Goal: Information Seeking & Learning: Learn about a topic

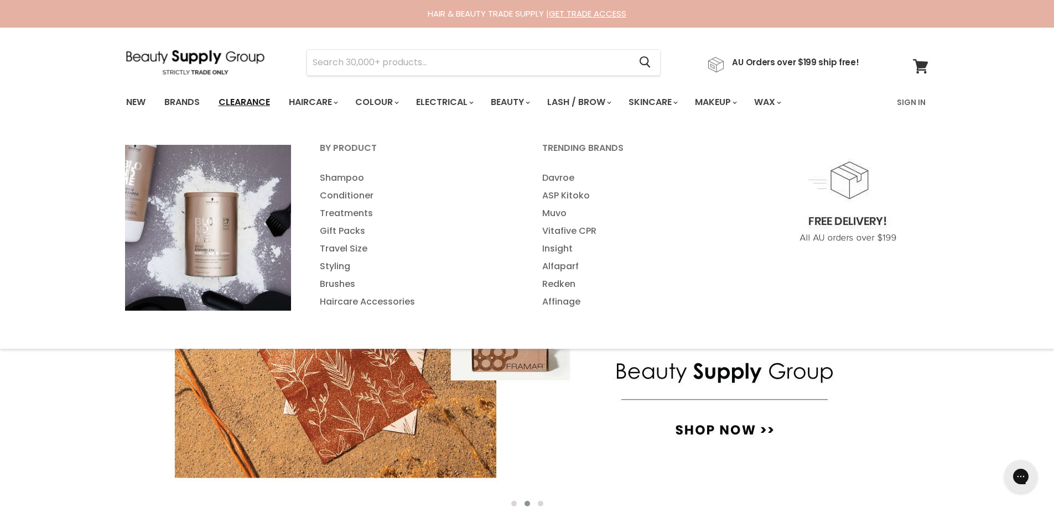
click at [256, 105] on link "Clearance" at bounding box center [244, 102] width 68 height 23
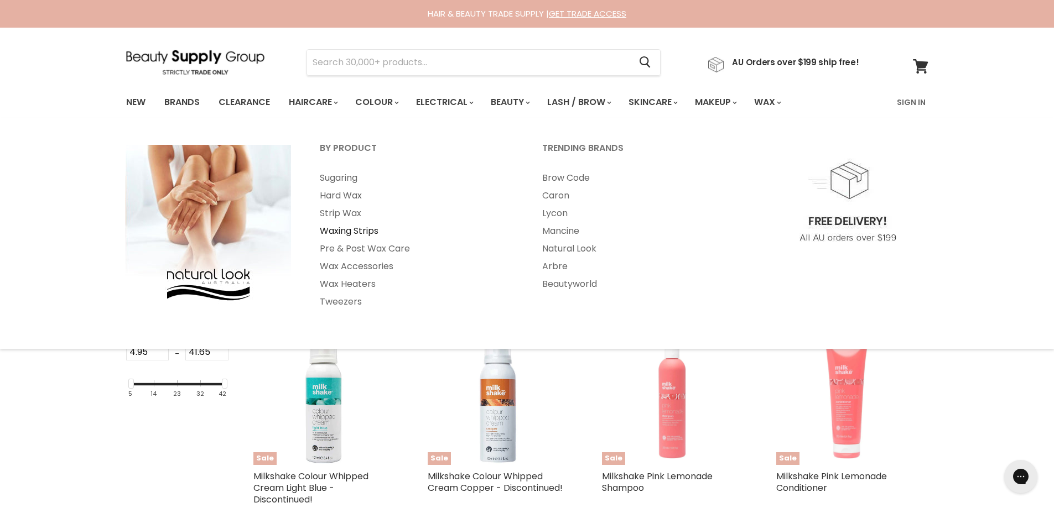
click at [334, 230] on link "Waxing Strips" at bounding box center [416, 231] width 220 height 18
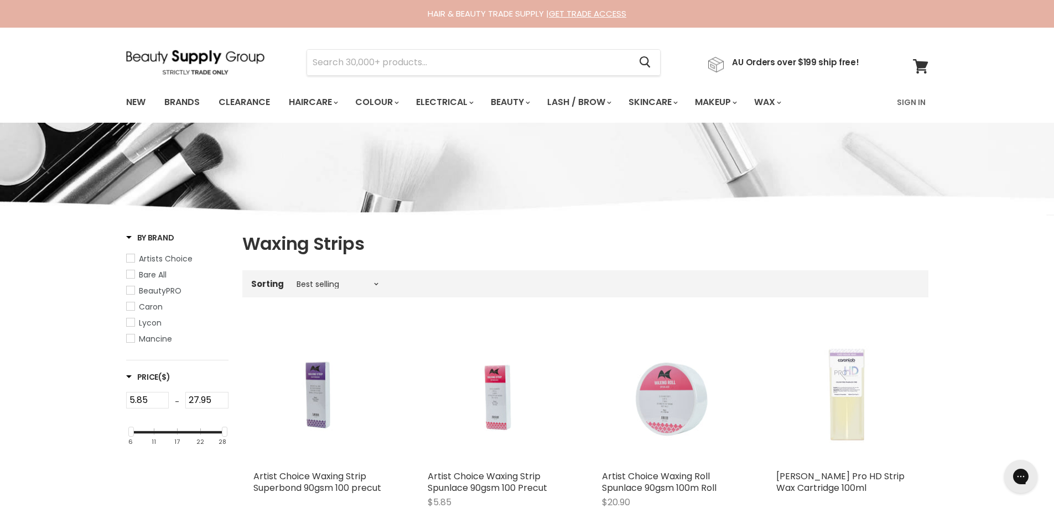
scroll to position [111, 0]
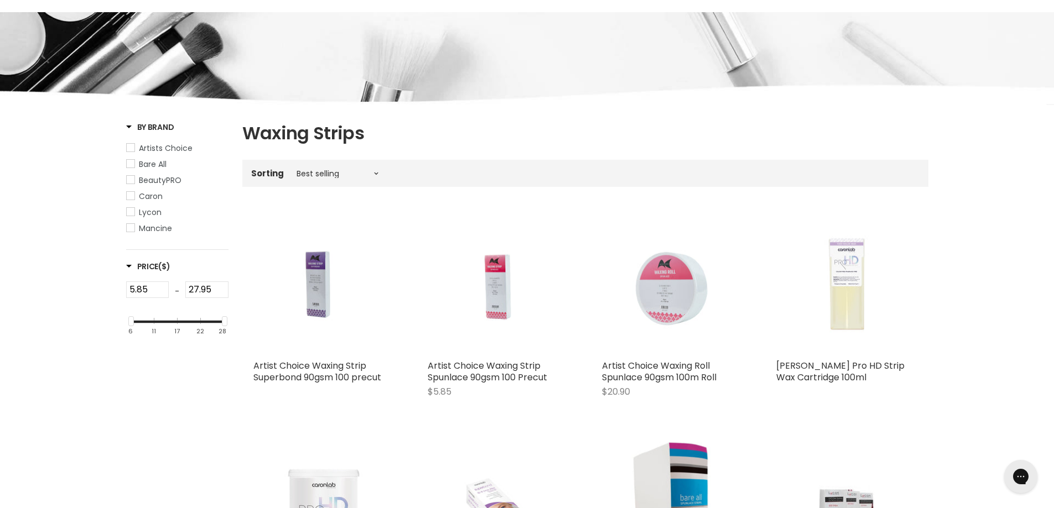
click at [134, 211] on span "Lycon" at bounding box center [131, 212] width 8 height 8
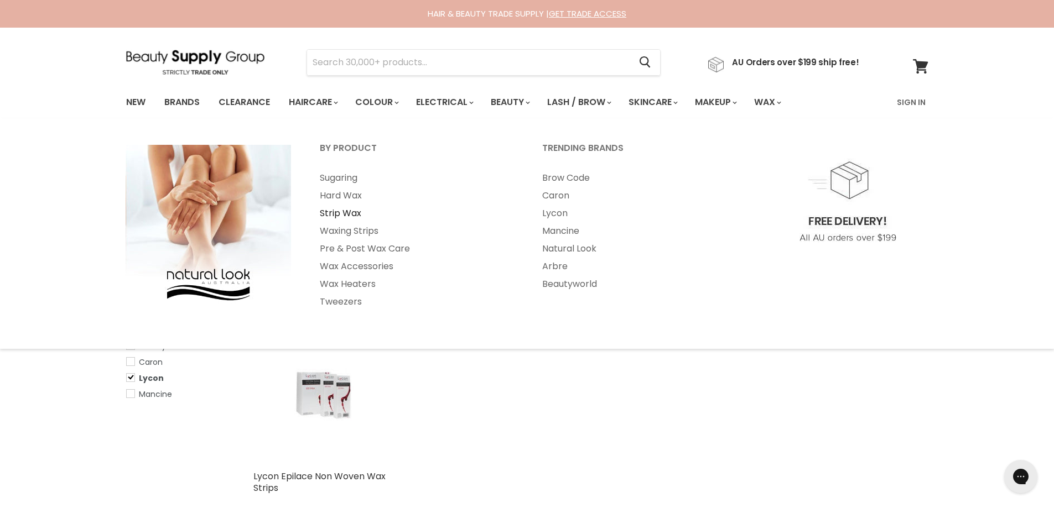
click at [327, 214] on link "Strip Wax" at bounding box center [416, 214] width 220 height 18
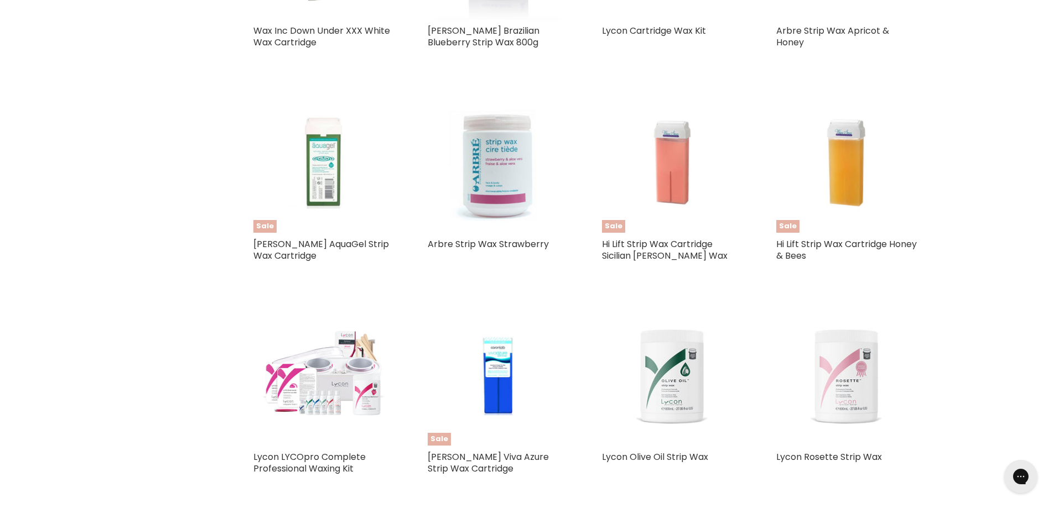
scroll to position [885, 0]
click at [492, 453] on link "Caron Viva Azure Strip Wax Cartridge" at bounding box center [487, 462] width 121 height 24
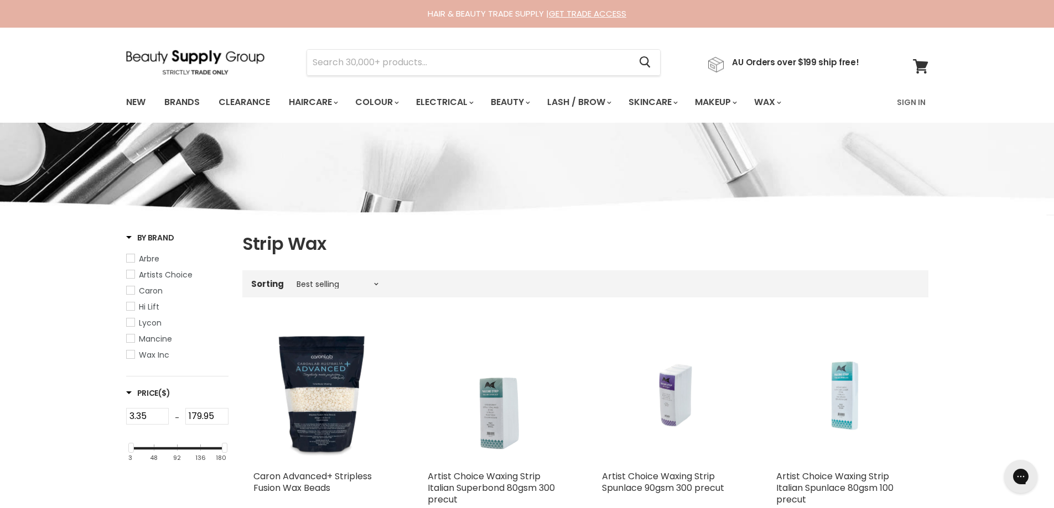
scroll to position [1177, 0]
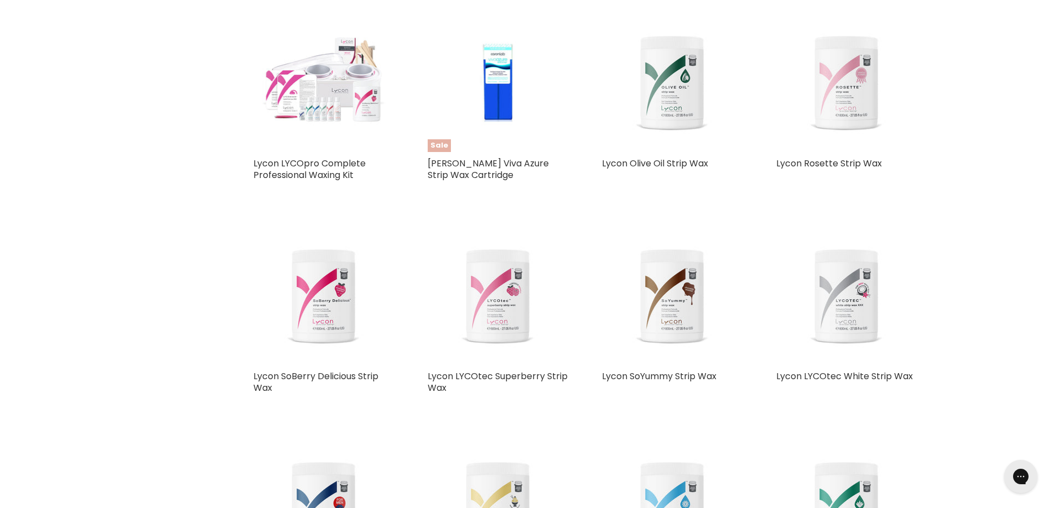
click at [318, 115] on img "Main content" at bounding box center [323, 81] width 141 height 141
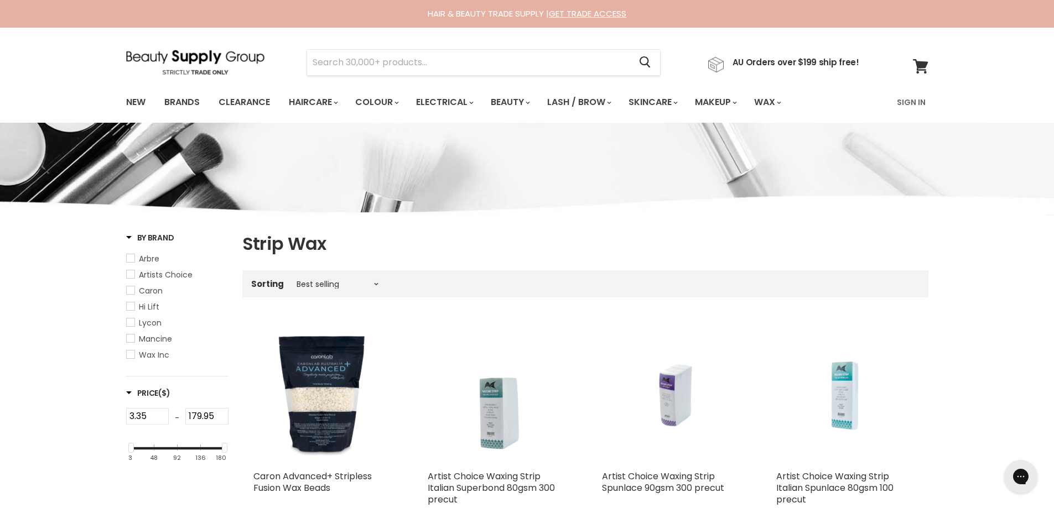
scroll to position [1177, 0]
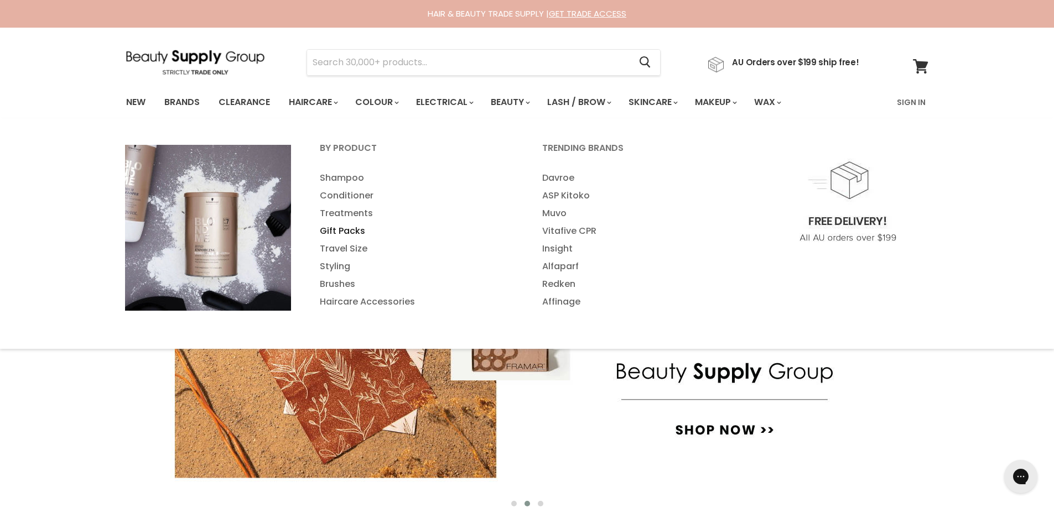
click at [339, 235] on link "Gift Packs" at bounding box center [416, 231] width 220 height 18
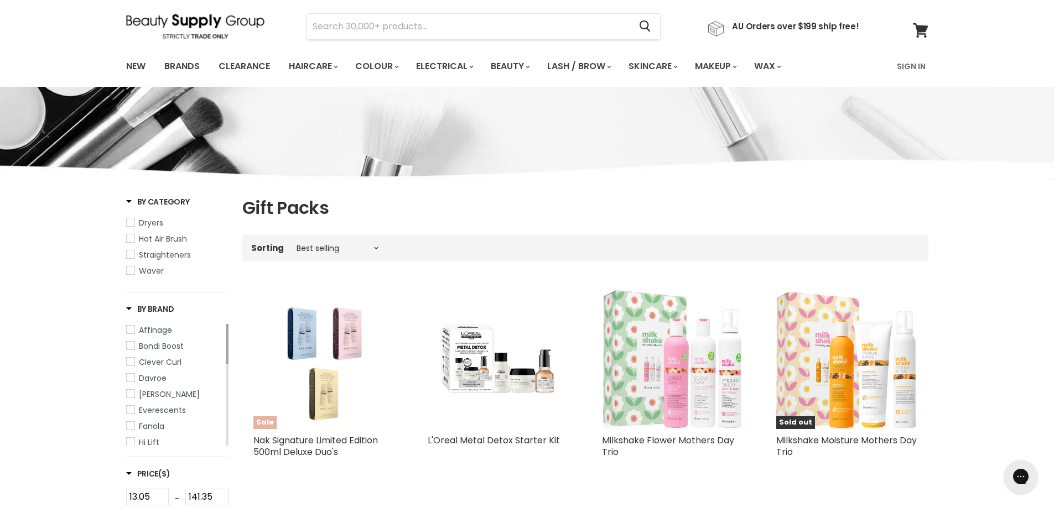
scroll to position [55, 0]
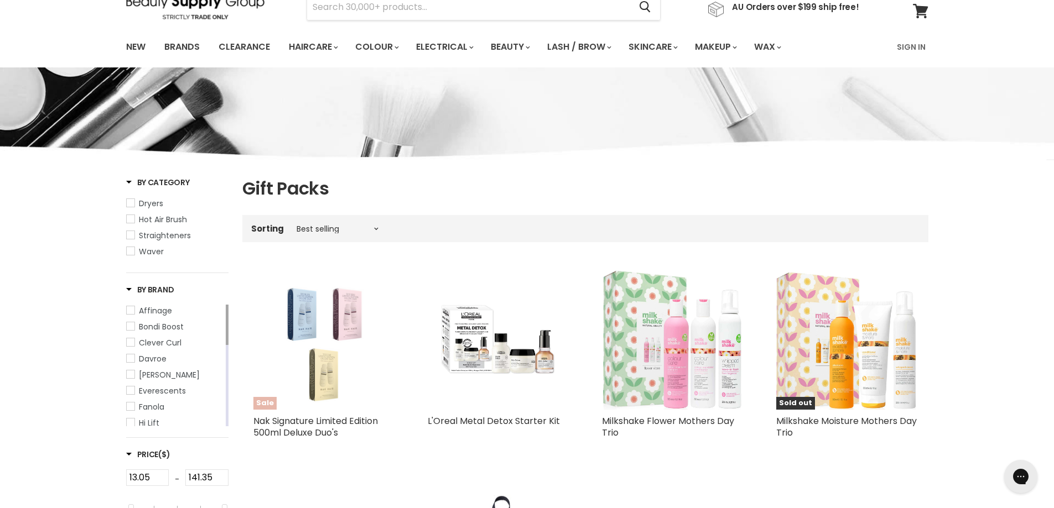
click at [325, 394] on img "Main content" at bounding box center [323, 339] width 88 height 141
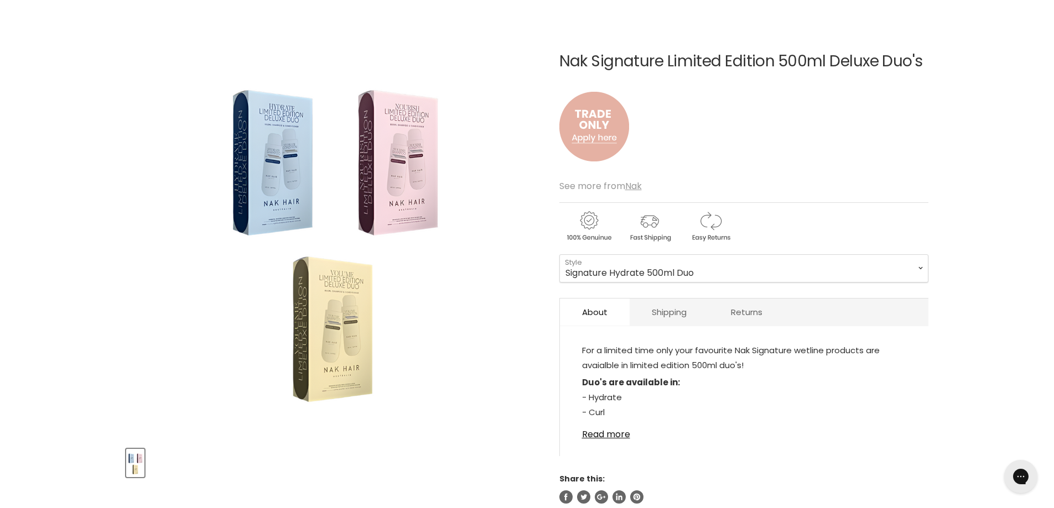
scroll to position [111, 0]
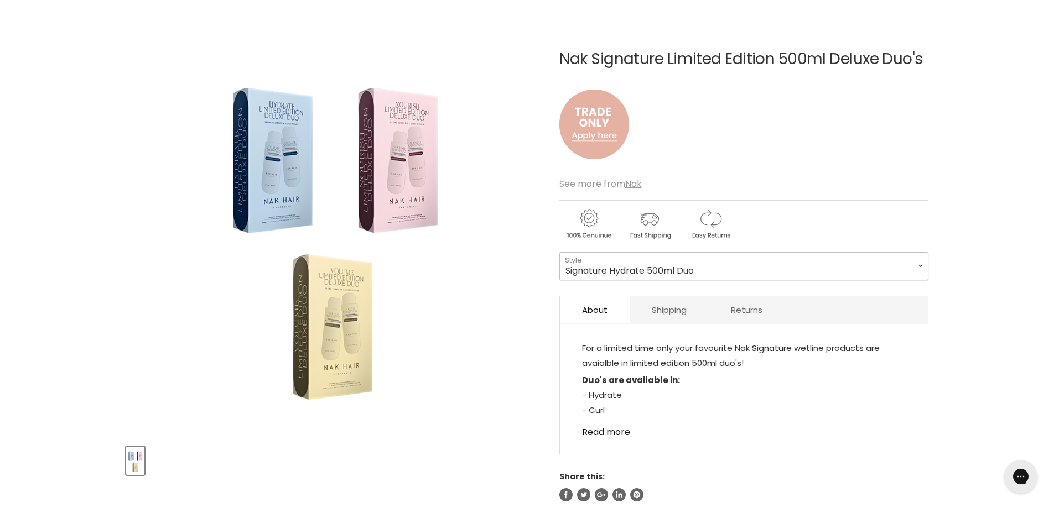
click at [702, 268] on select "Signature Hydrate 500ml Duo Signature Curl 500ml Duo Signature Structure Comple…" at bounding box center [743, 266] width 369 height 28
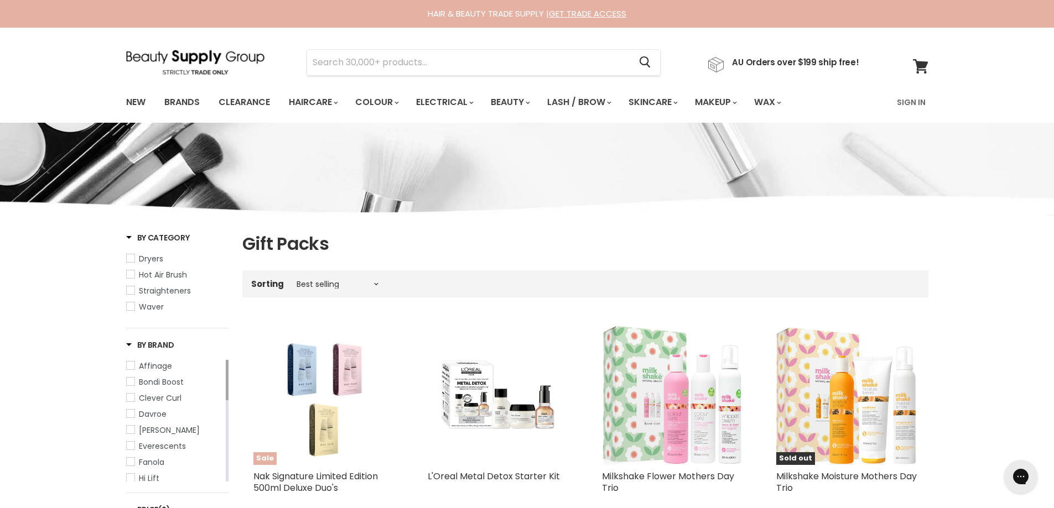
scroll to position [313, 0]
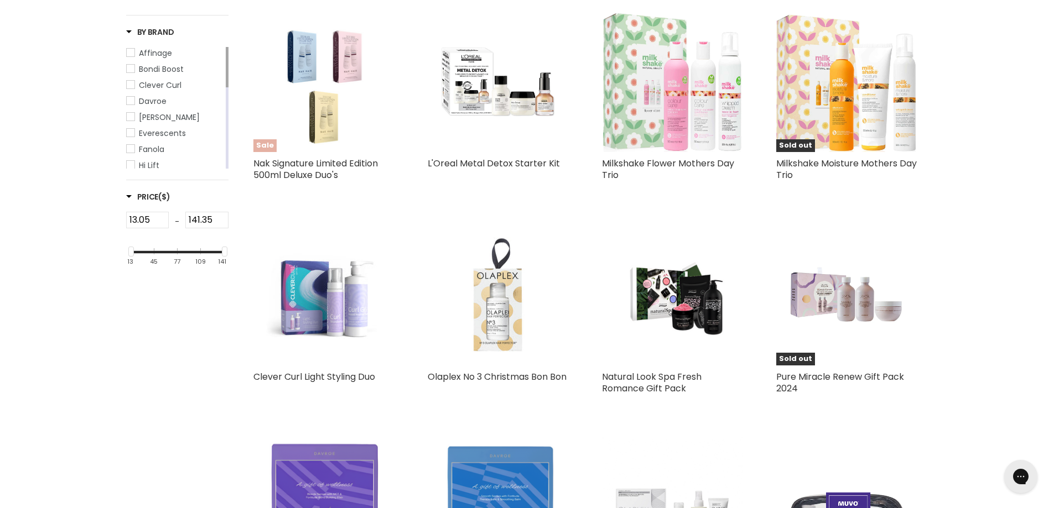
click at [520, 342] on img "Main content" at bounding box center [497, 295] width 141 height 141
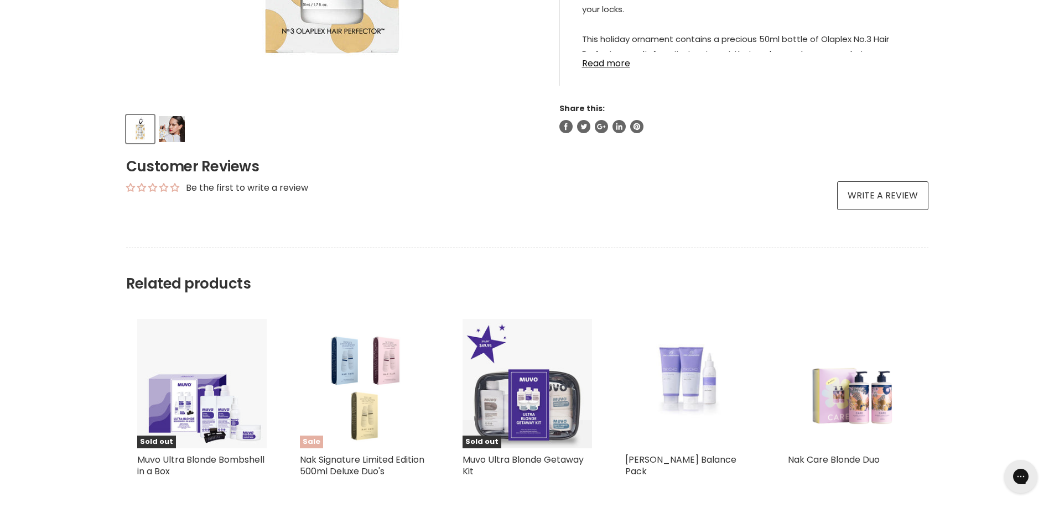
scroll to position [277, 0]
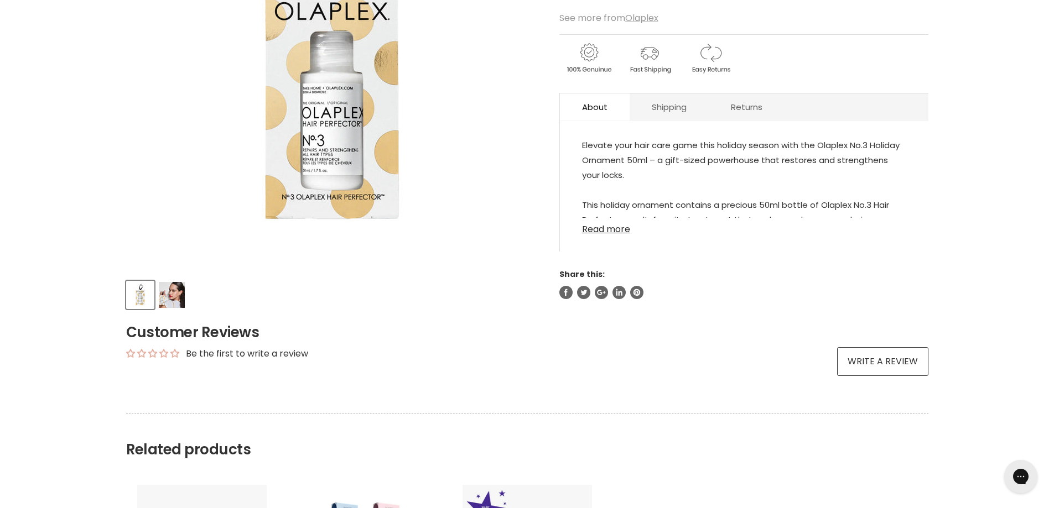
click at [590, 228] on link "Read more" at bounding box center [744, 226] width 324 height 17
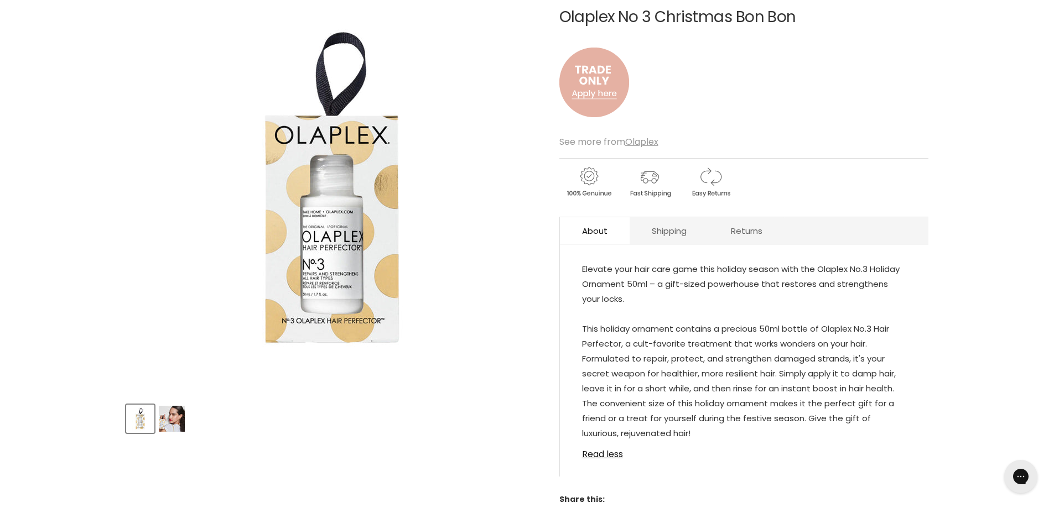
scroll to position [0, 0]
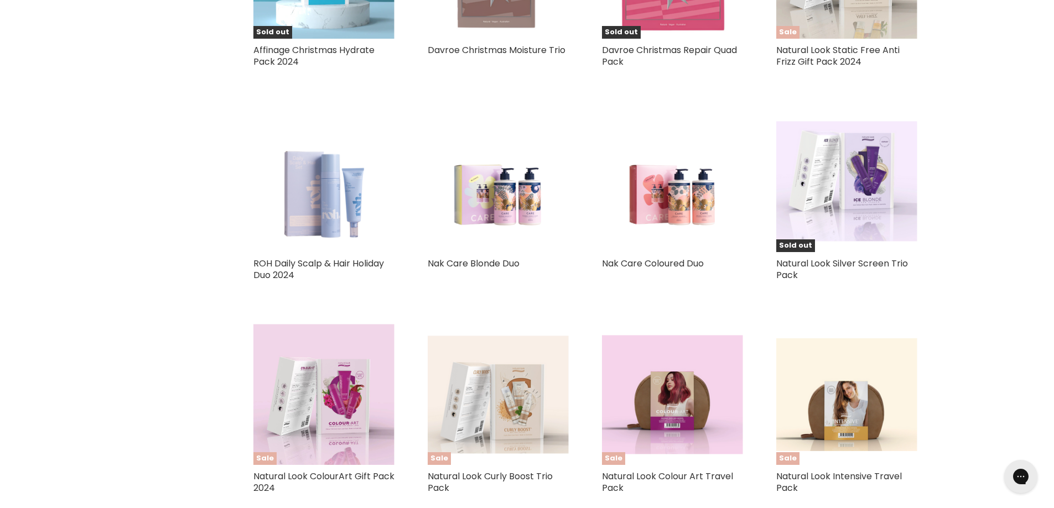
scroll to position [1522, 0]
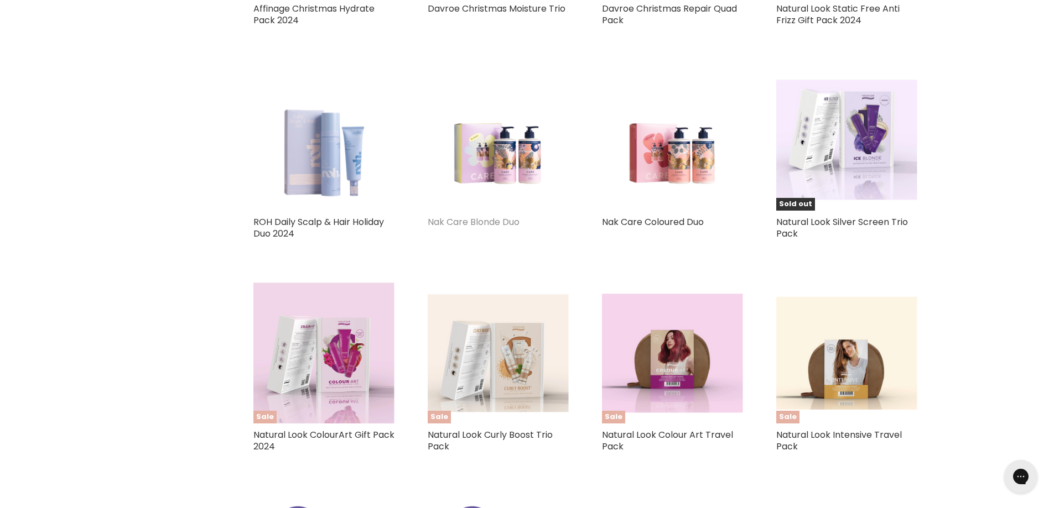
click at [479, 222] on link "Nak Care Blonde Duo" at bounding box center [473, 222] width 92 height 13
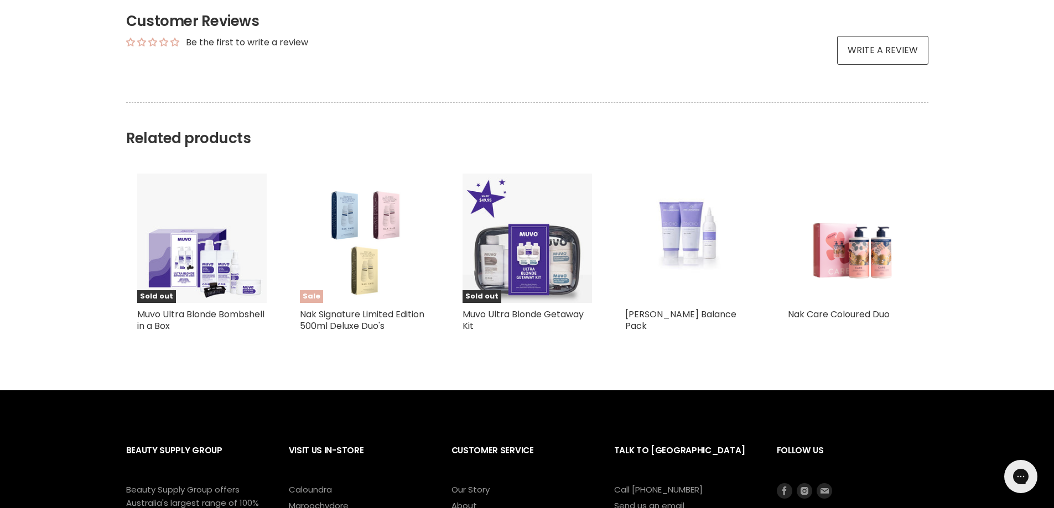
scroll to position [608, 0]
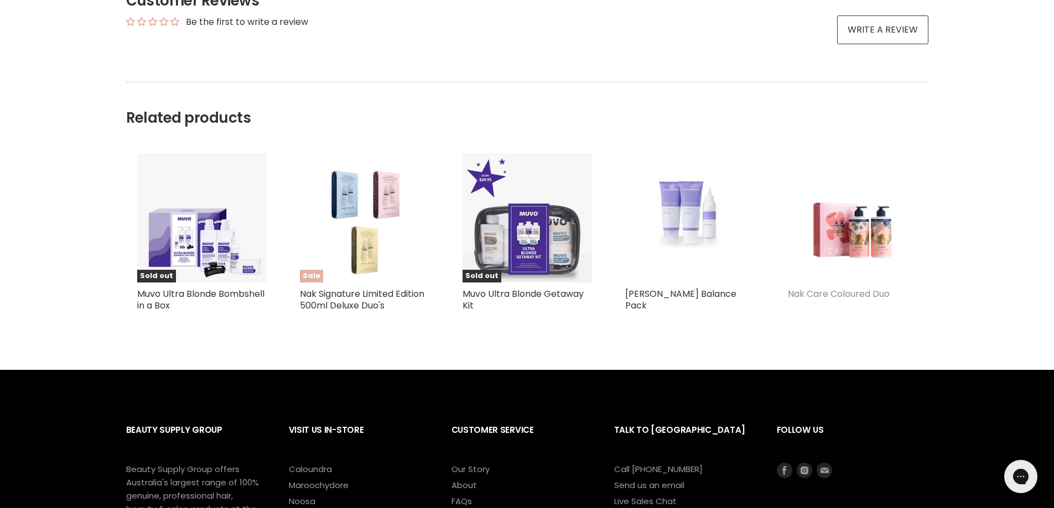
click at [804, 294] on link "Nak Care Coloured Duo" at bounding box center [839, 294] width 102 height 13
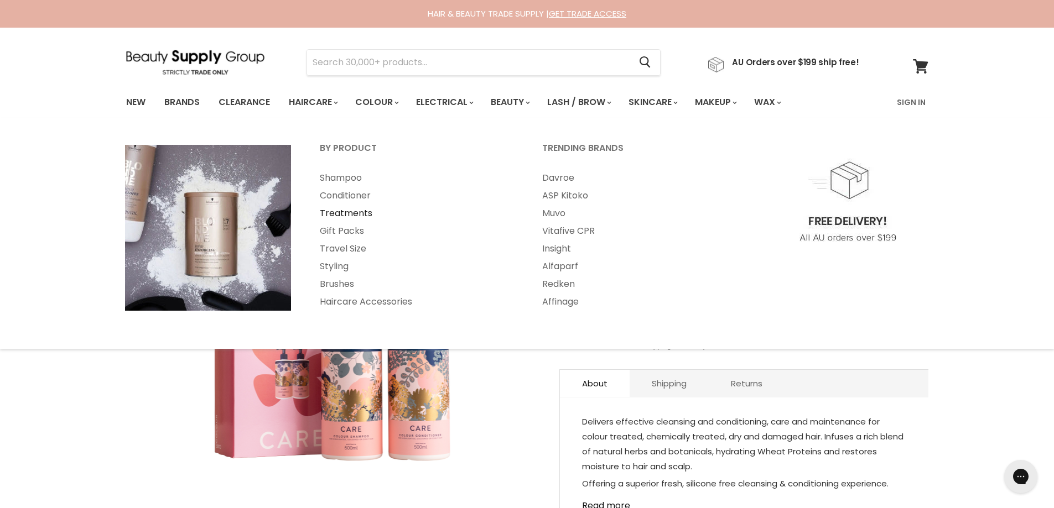
click at [324, 210] on link "Treatments" at bounding box center [416, 214] width 220 height 18
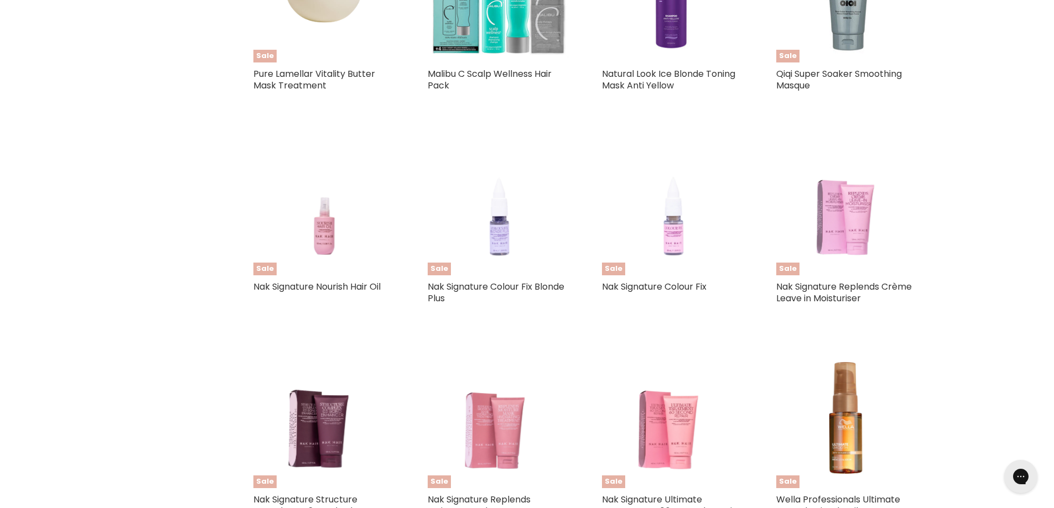
scroll to position [1161, 0]
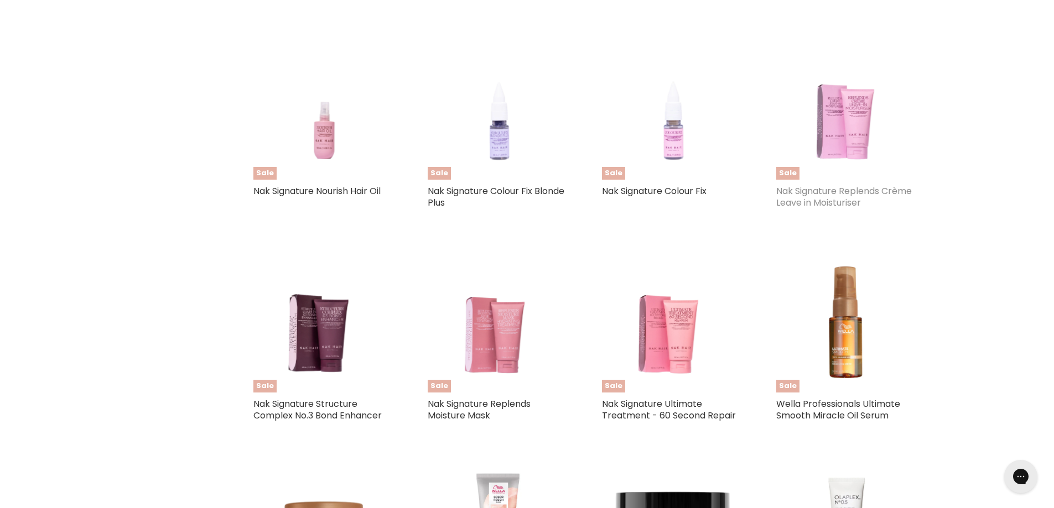
click at [826, 199] on link "Nak Signature Replends Crème Leave in Moisturiser" at bounding box center [843, 197] width 135 height 24
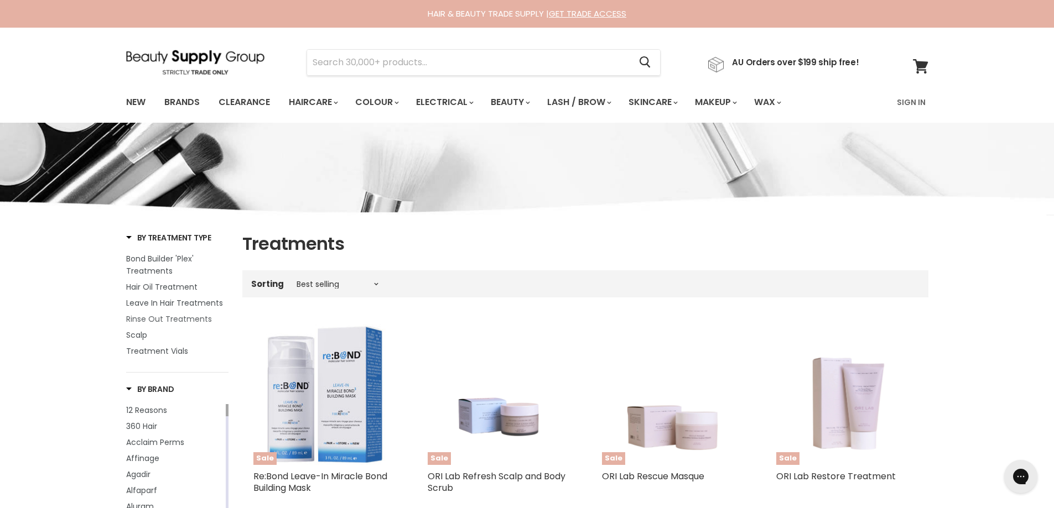
click at [134, 320] on span "Rinse Out Treatments" at bounding box center [169, 319] width 86 height 11
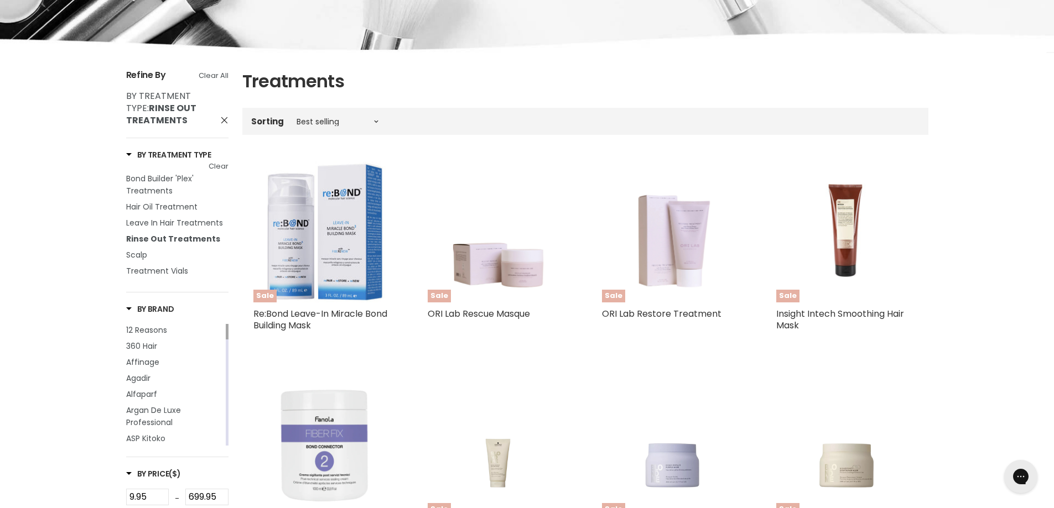
scroll to position [221, 0]
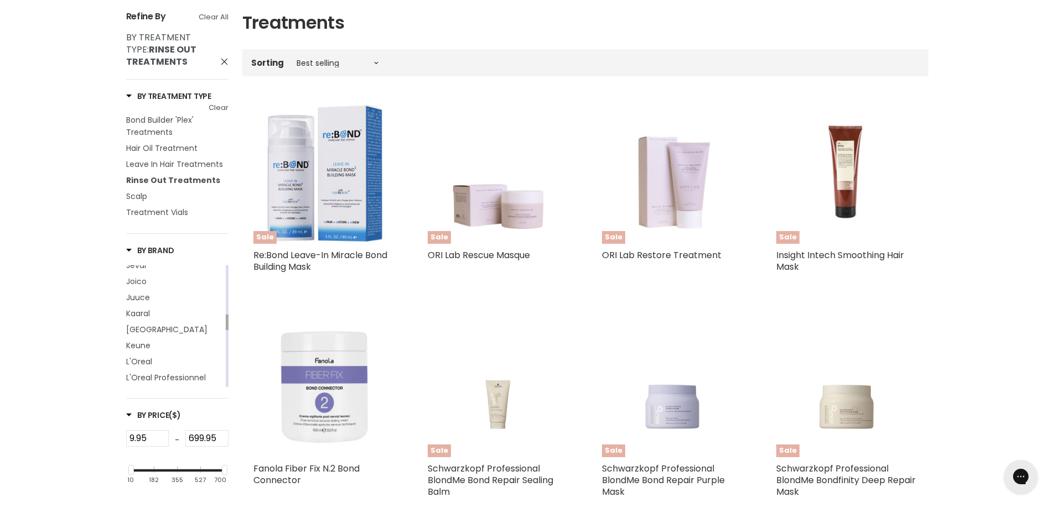
drag, startPoint x: 227, startPoint y: 280, endPoint x: 226, endPoint y: 330, distance: 49.2
click at [226, 330] on div "Main content" at bounding box center [227, 322] width 3 height 15
click at [139, 307] on span "L'Oreal" at bounding box center [139, 306] width 26 height 11
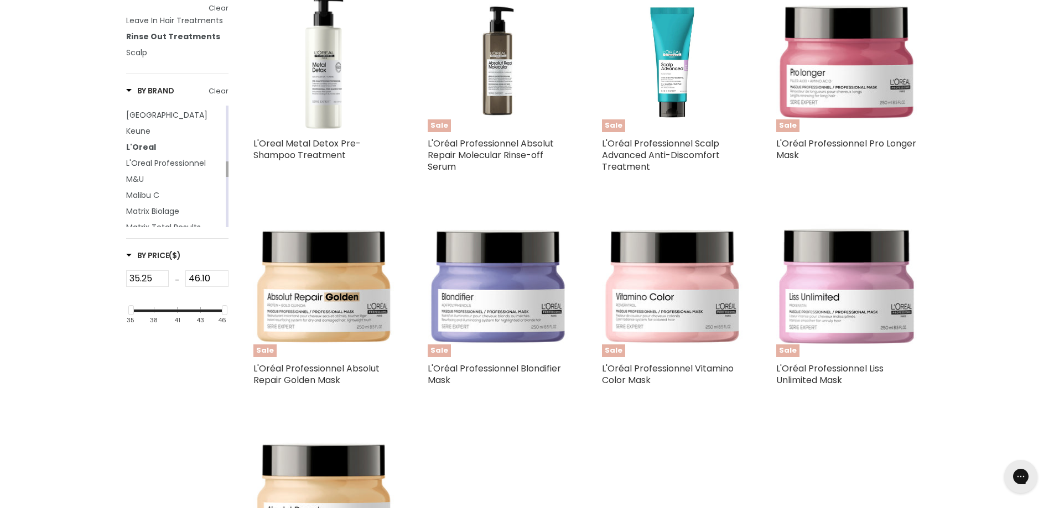
scroll to position [332, 0]
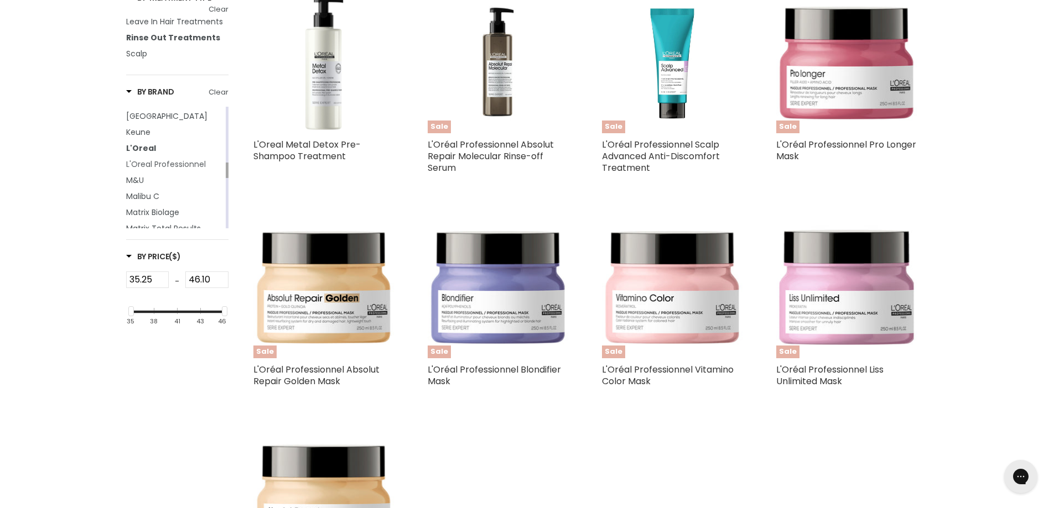
click at [168, 166] on span "L'Oreal Professionnel" at bounding box center [166, 164] width 80 height 11
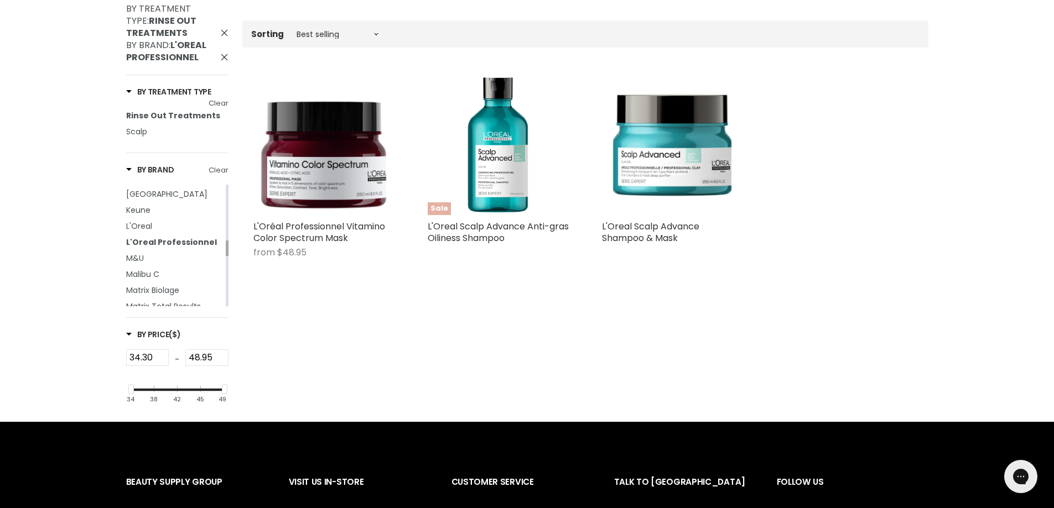
scroll to position [221, 0]
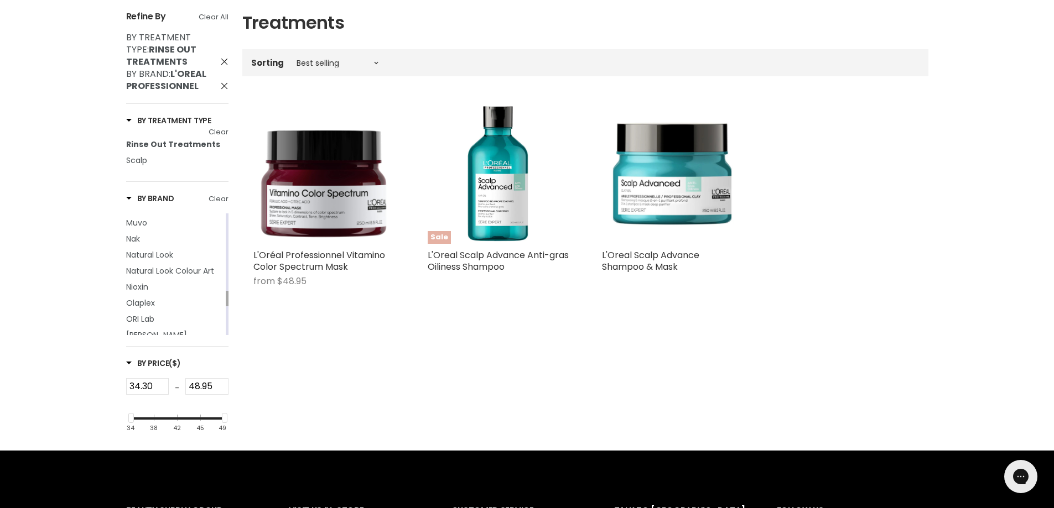
drag, startPoint x: 226, startPoint y: 277, endPoint x: 226, endPoint y: 298, distance: 21.6
click at [226, 298] on div "Main content" at bounding box center [227, 298] width 3 height 15
click at [153, 305] on span "Olaplex" at bounding box center [140, 303] width 29 height 11
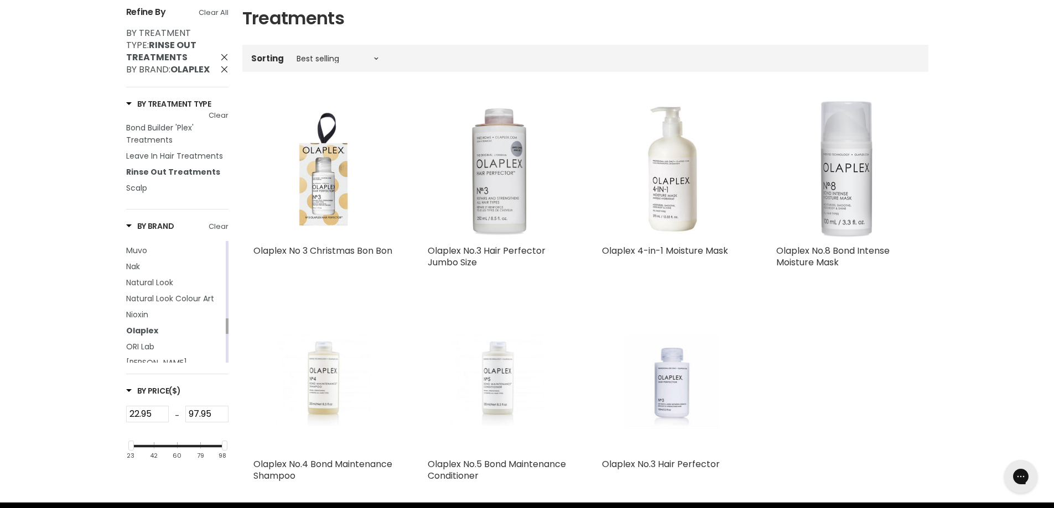
scroll to position [221, 0]
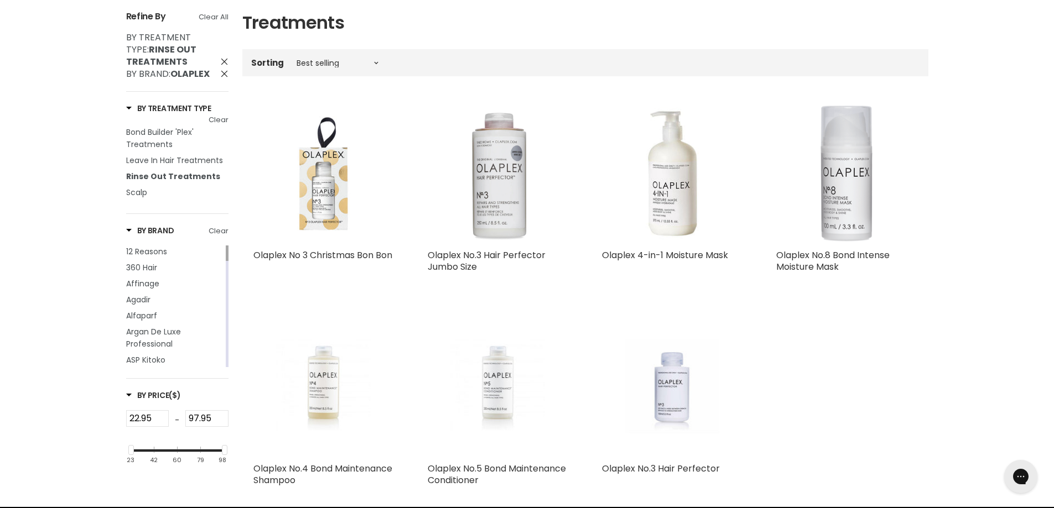
drag, startPoint x: 227, startPoint y: 332, endPoint x: 226, endPoint y: 241, distance: 90.7
click at [226, 241] on div "By Brand Clear 12 Reasons 360 Hair Affinage Agadir Alfaparf Argan De Luxe Profe…" at bounding box center [177, 296] width 102 height 165
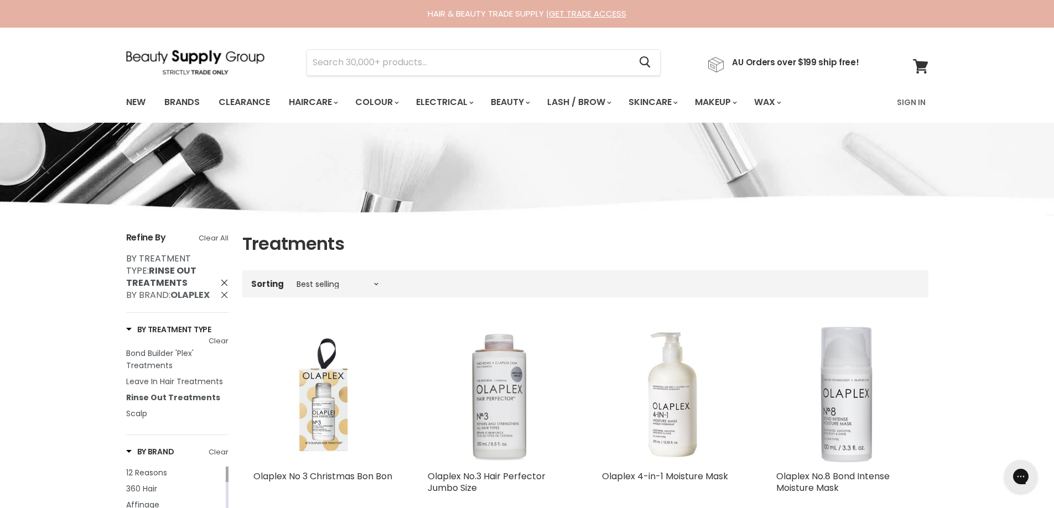
click at [223, 296] on span "By Brand: Olaplex" at bounding box center [224, 294] width 8 height 8
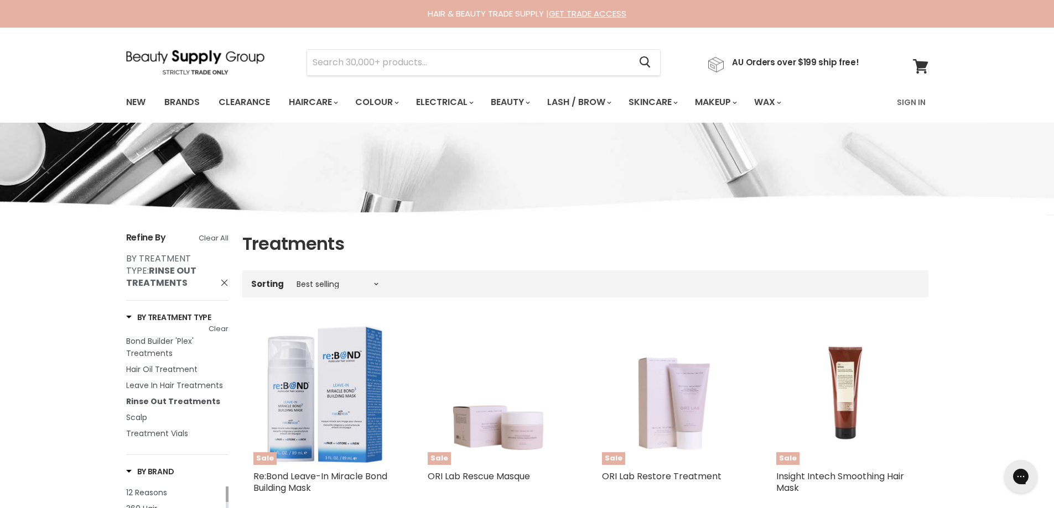
click at [225, 281] on span "By Treatment Type: Rinse Out Treatments" at bounding box center [224, 282] width 8 height 8
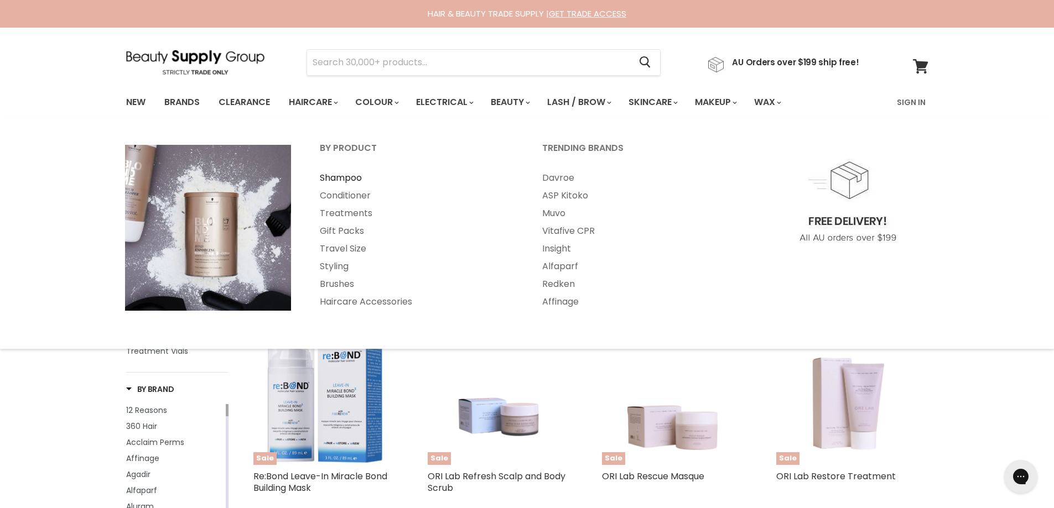
click at [336, 180] on link "Shampoo" at bounding box center [416, 178] width 220 height 18
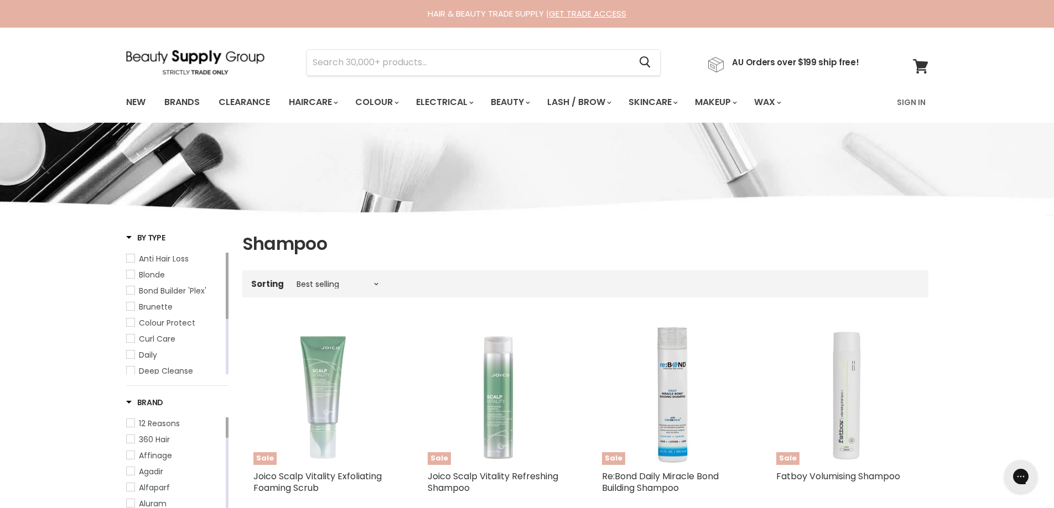
scroll to position [277, 0]
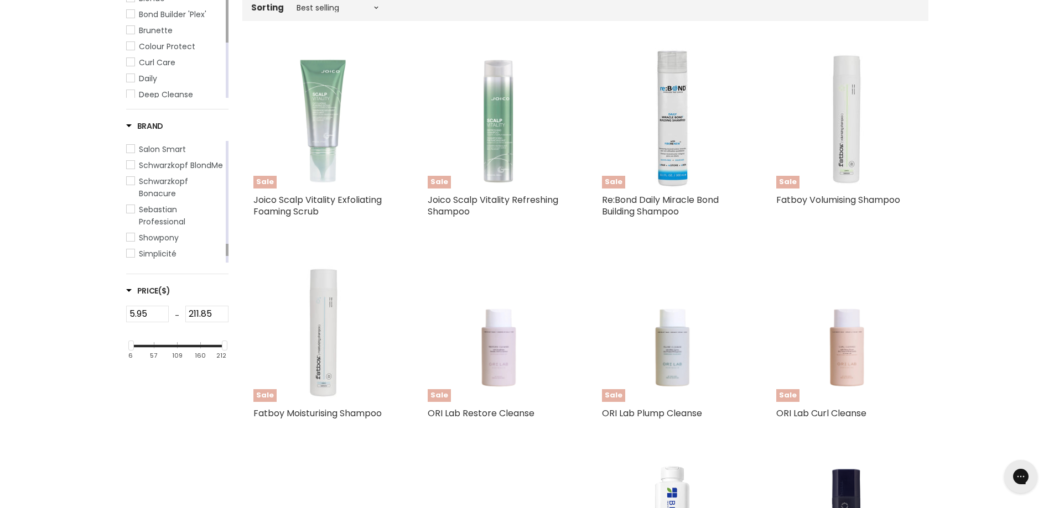
drag, startPoint x: 225, startPoint y: 154, endPoint x: 220, endPoint y: 257, distance: 103.0
drag, startPoint x: 226, startPoint y: 252, endPoint x: 225, endPoint y: 228, distance: 24.4
click at [226, 228] on div "Main content" at bounding box center [227, 226] width 3 height 12
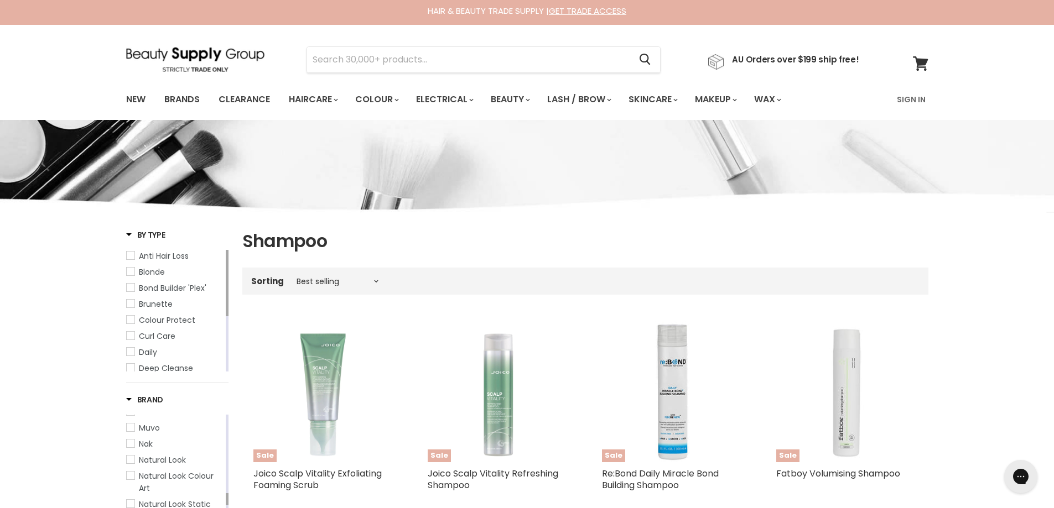
scroll to position [0, 0]
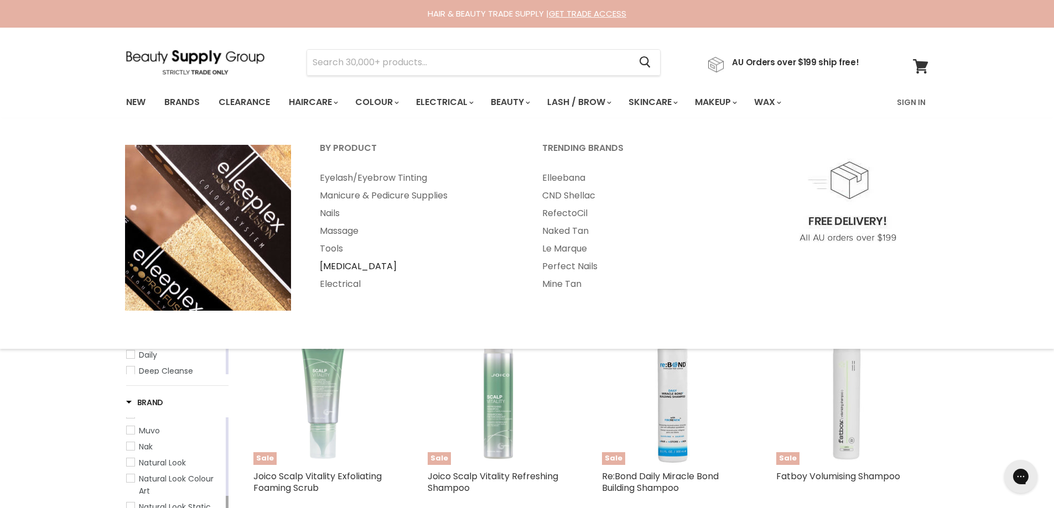
click at [338, 268] on link "[MEDICAL_DATA]" at bounding box center [416, 267] width 220 height 18
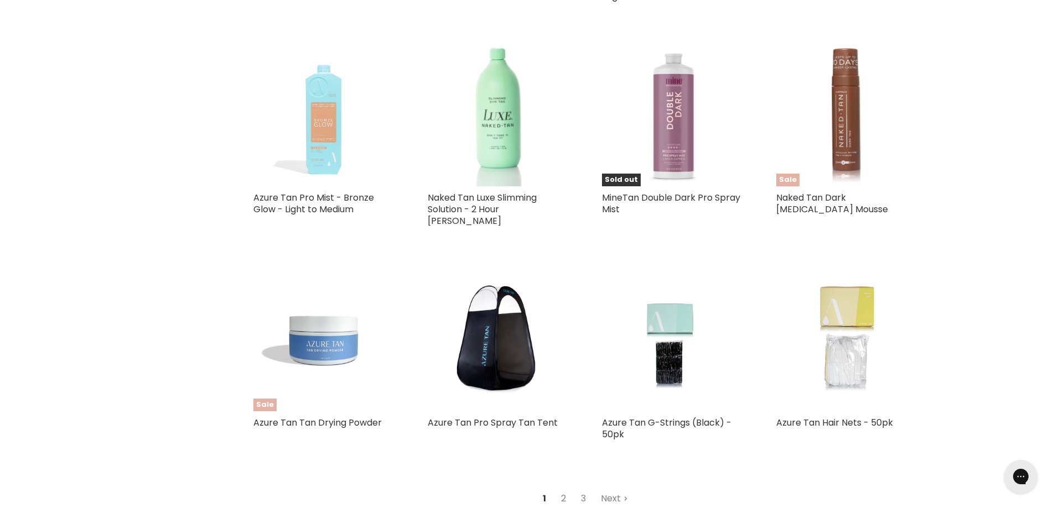
scroll to position [2489, 0]
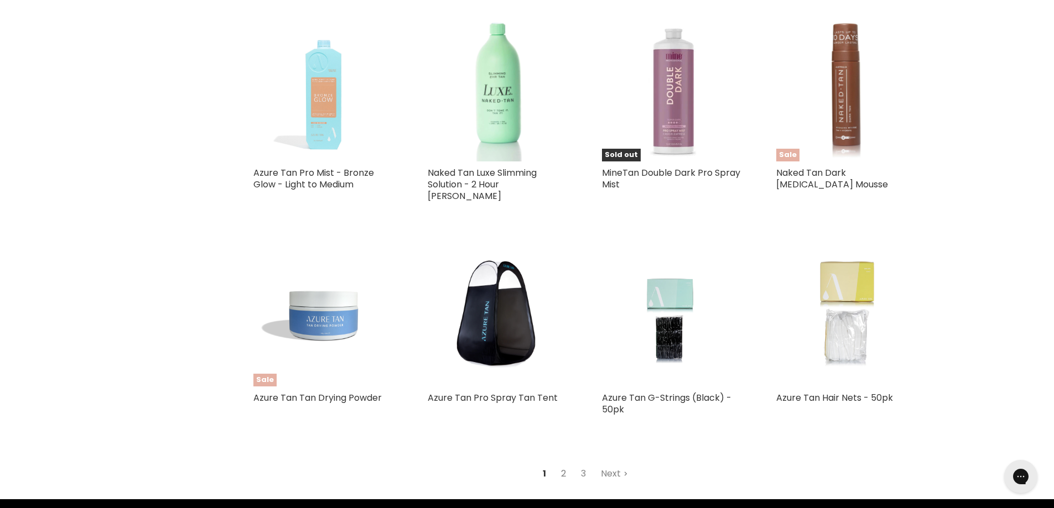
click at [562, 464] on link "2" at bounding box center [563, 474] width 17 height 20
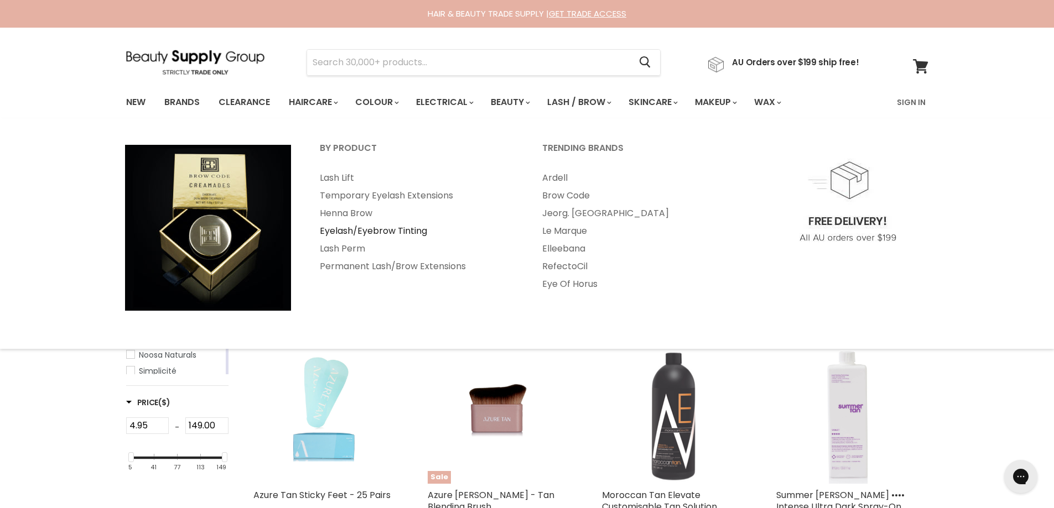
click at [392, 231] on link "Eyelash/Eyebrow Tinting" at bounding box center [416, 231] width 220 height 18
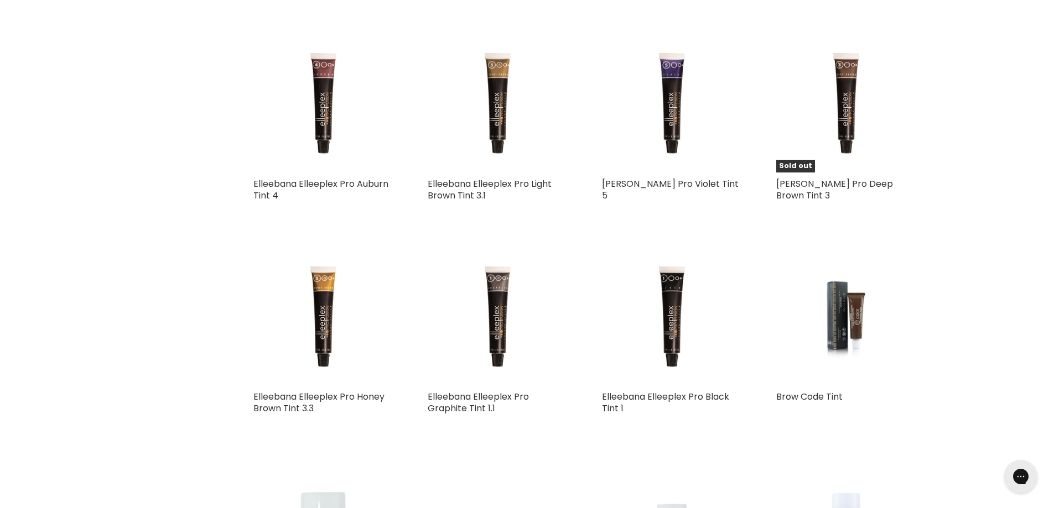
scroll to position [2433, 0]
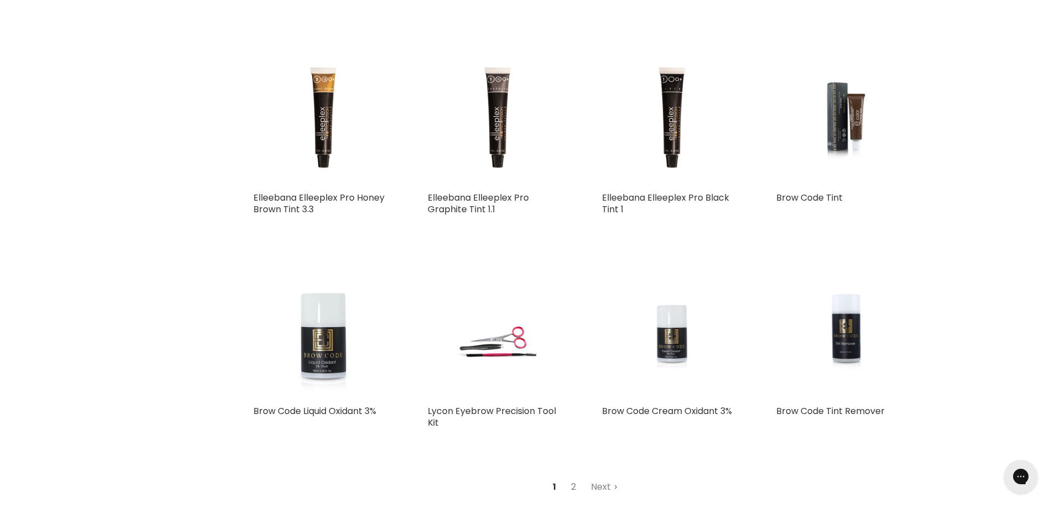
click at [577, 477] on link "2" at bounding box center [573, 487] width 17 height 20
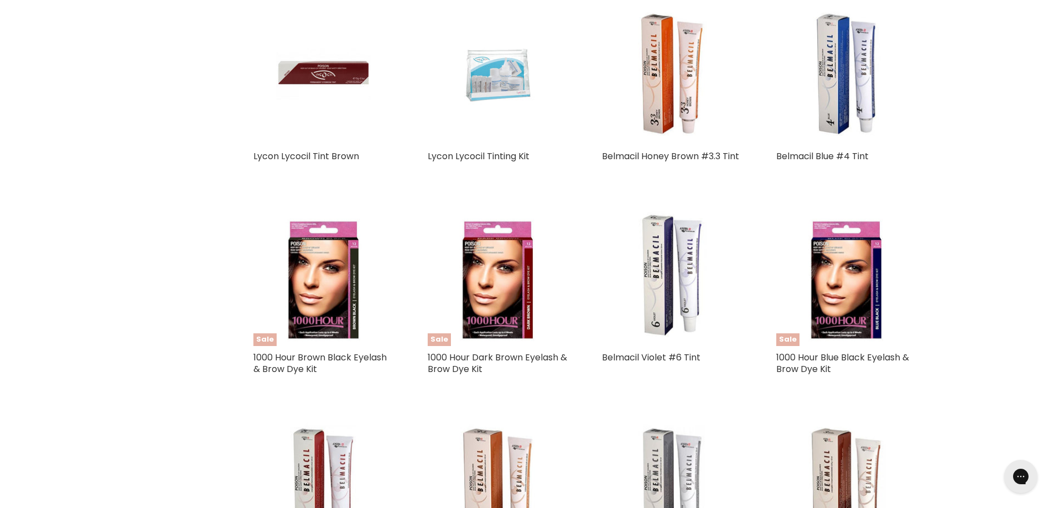
scroll to position [949, 0]
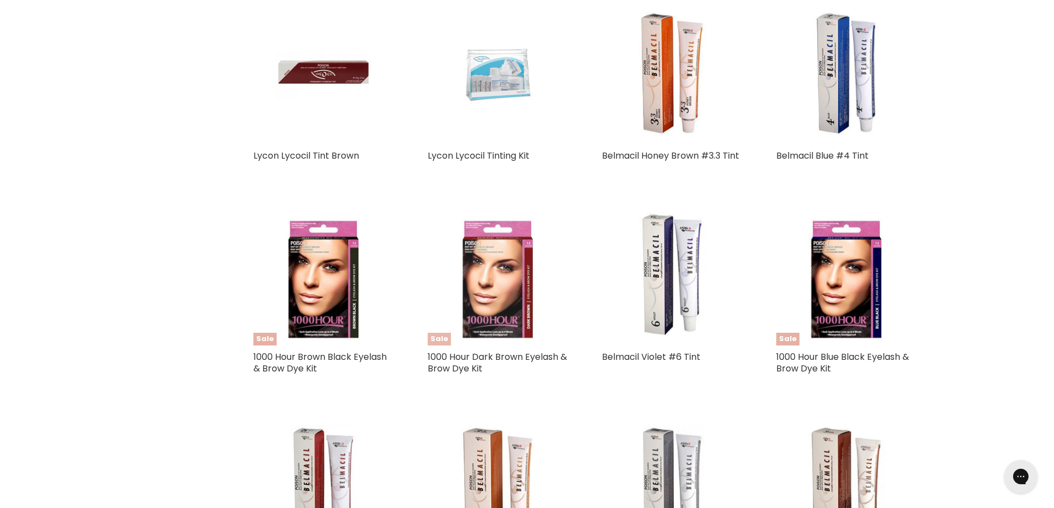
click at [517, 257] on img "Main content" at bounding box center [498, 275] width 94 height 141
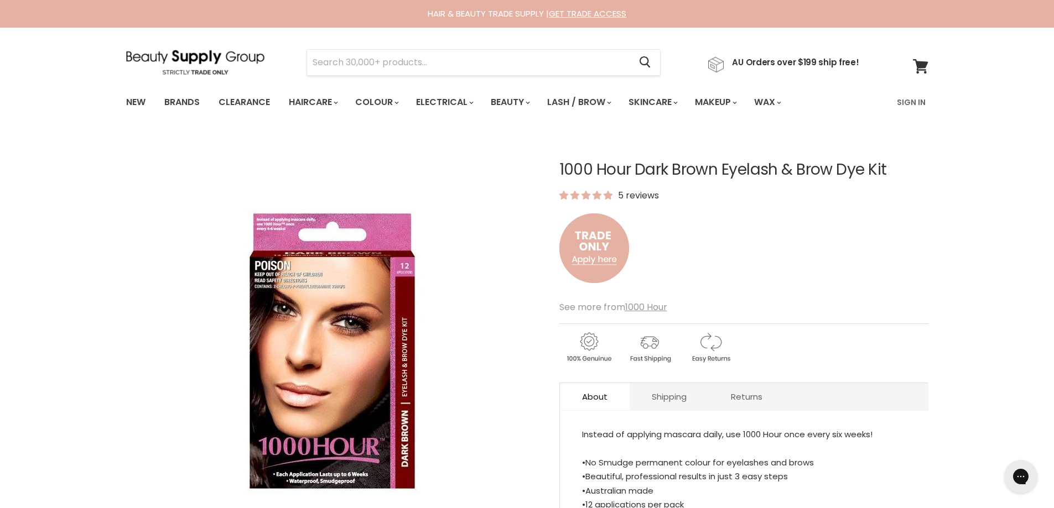
scroll to position [111, 0]
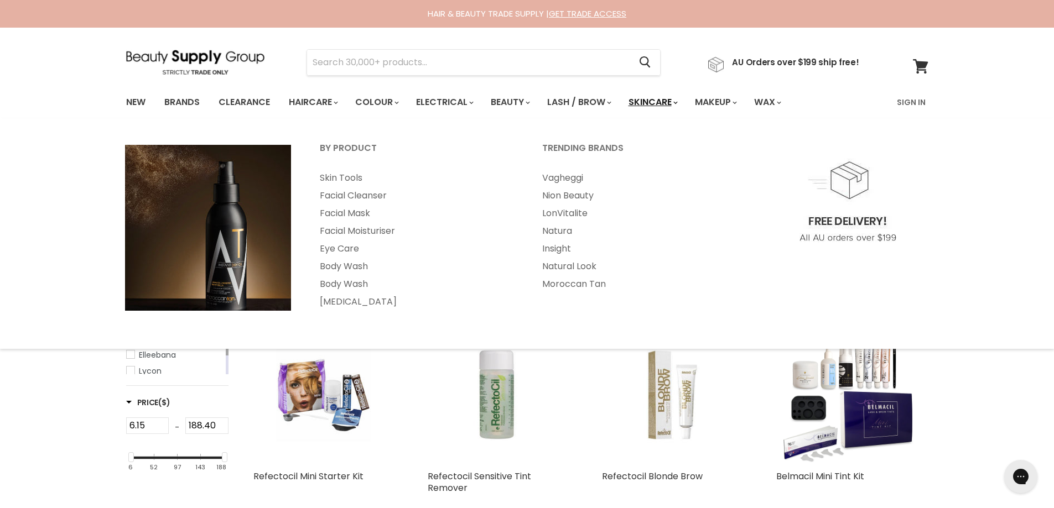
click at [651, 107] on link "Skincare" at bounding box center [652, 102] width 64 height 23
click at [650, 102] on link "Skincare" at bounding box center [652, 102] width 64 height 23
click at [383, 193] on link "Facial Cleanser" at bounding box center [416, 196] width 220 height 18
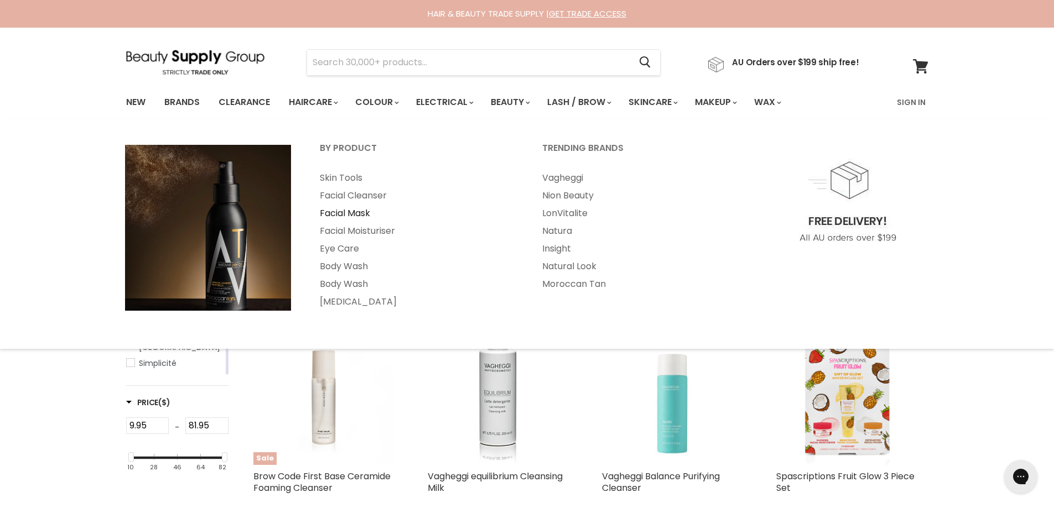
click at [354, 215] on link "Facial Mask" at bounding box center [416, 214] width 220 height 18
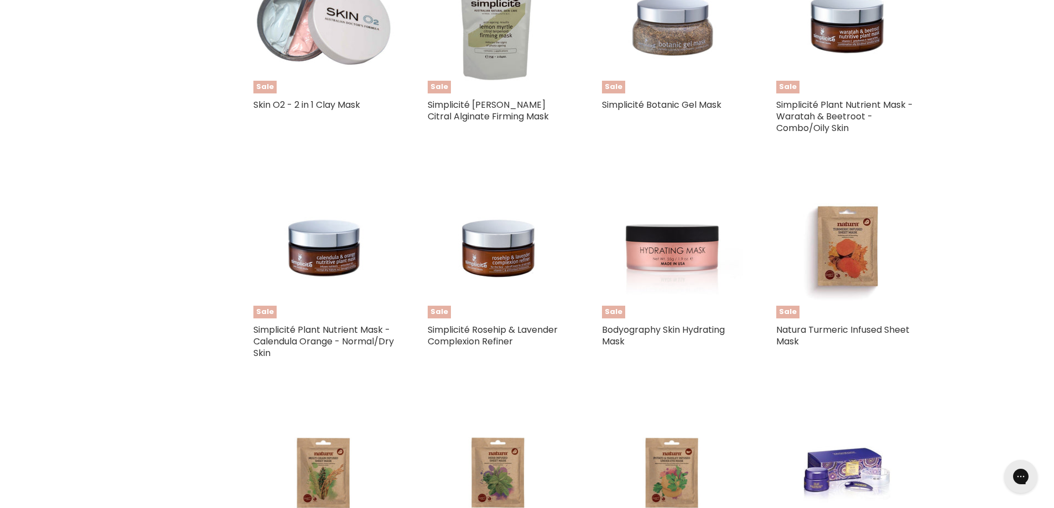
scroll to position [1493, 0]
